Goal: Task Accomplishment & Management: Complete application form

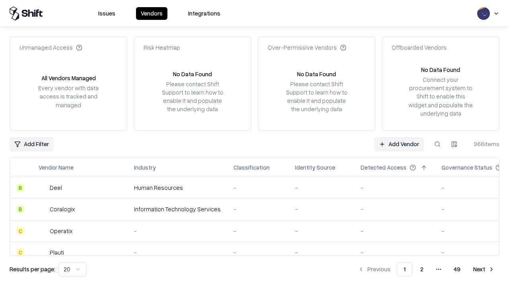
click at [399, 144] on link "Add Vendor" at bounding box center [399, 144] width 50 height 14
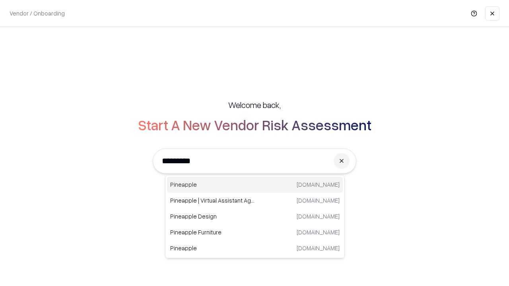
click at [255, 185] on div "Pineapple [DOMAIN_NAME]" at bounding box center [255, 185] width 176 height 16
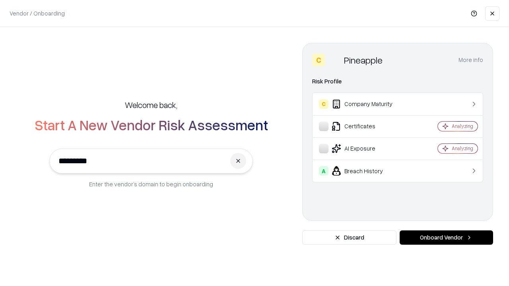
type input "*********"
click at [446, 238] on button "Onboard Vendor" at bounding box center [446, 238] width 93 height 14
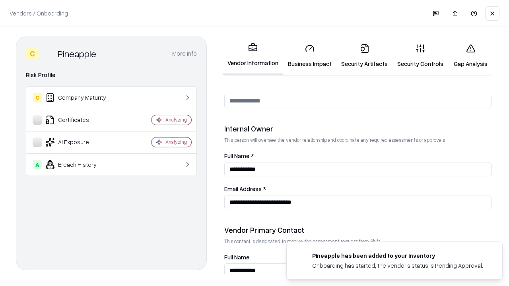
scroll to position [412, 0]
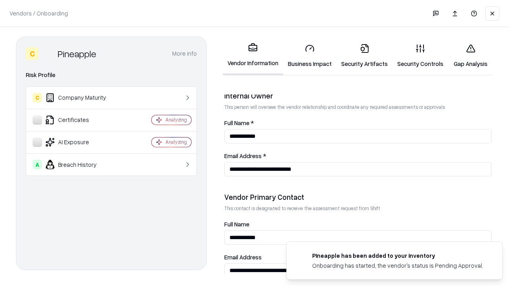
click at [310, 56] on link "Business Impact" at bounding box center [309, 55] width 53 height 37
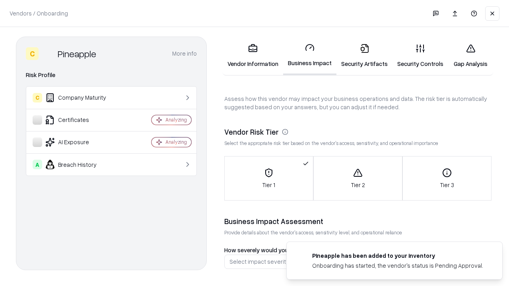
click at [471, 56] on link "Gap Analysis" at bounding box center [470, 55] width 45 height 37
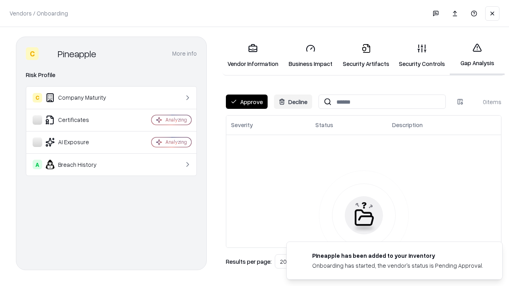
click at [247, 102] on button "Approve" at bounding box center [247, 102] width 42 height 14
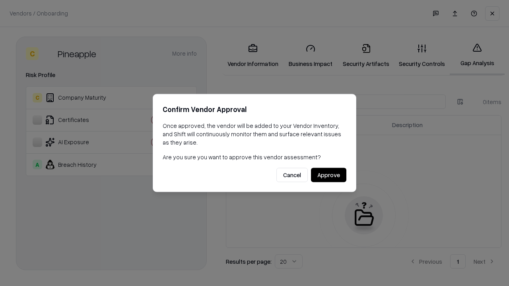
click at [329, 175] on button "Approve" at bounding box center [328, 175] width 35 height 14
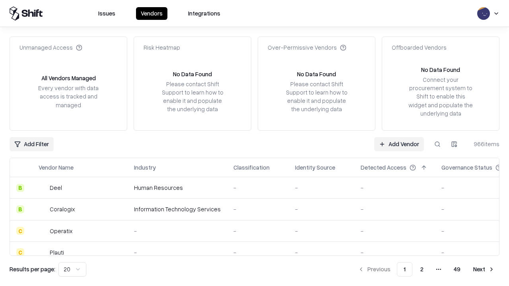
type input "*********"
click at [399, 144] on link "Add Vendor" at bounding box center [399, 144] width 50 height 14
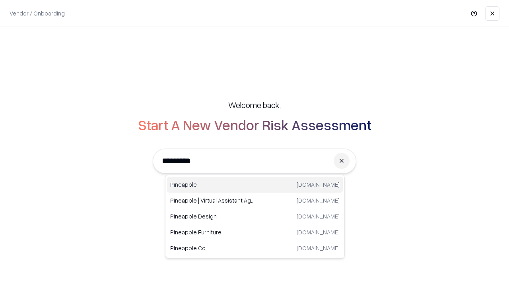
click at [255, 185] on div "Pineapple [DOMAIN_NAME]" at bounding box center [255, 185] width 176 height 16
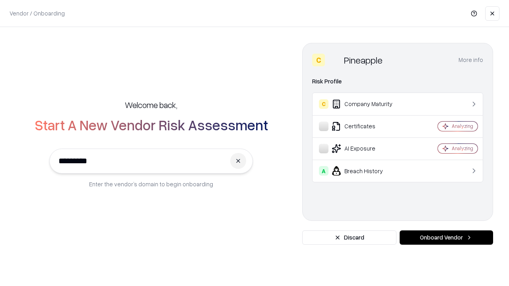
type input "*********"
click at [446, 238] on button "Onboard Vendor" at bounding box center [446, 238] width 93 height 14
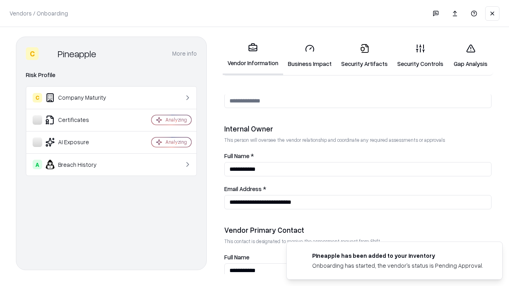
scroll to position [412, 0]
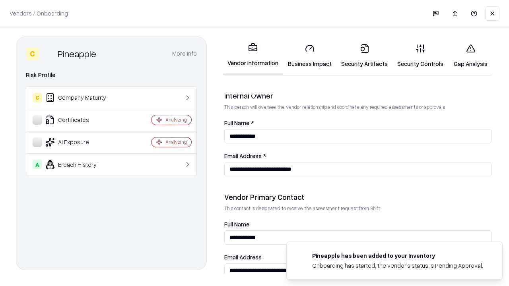
click at [471, 56] on link "Gap Analysis" at bounding box center [470, 55] width 45 height 37
